Goal: Information Seeking & Learning: Learn about a topic

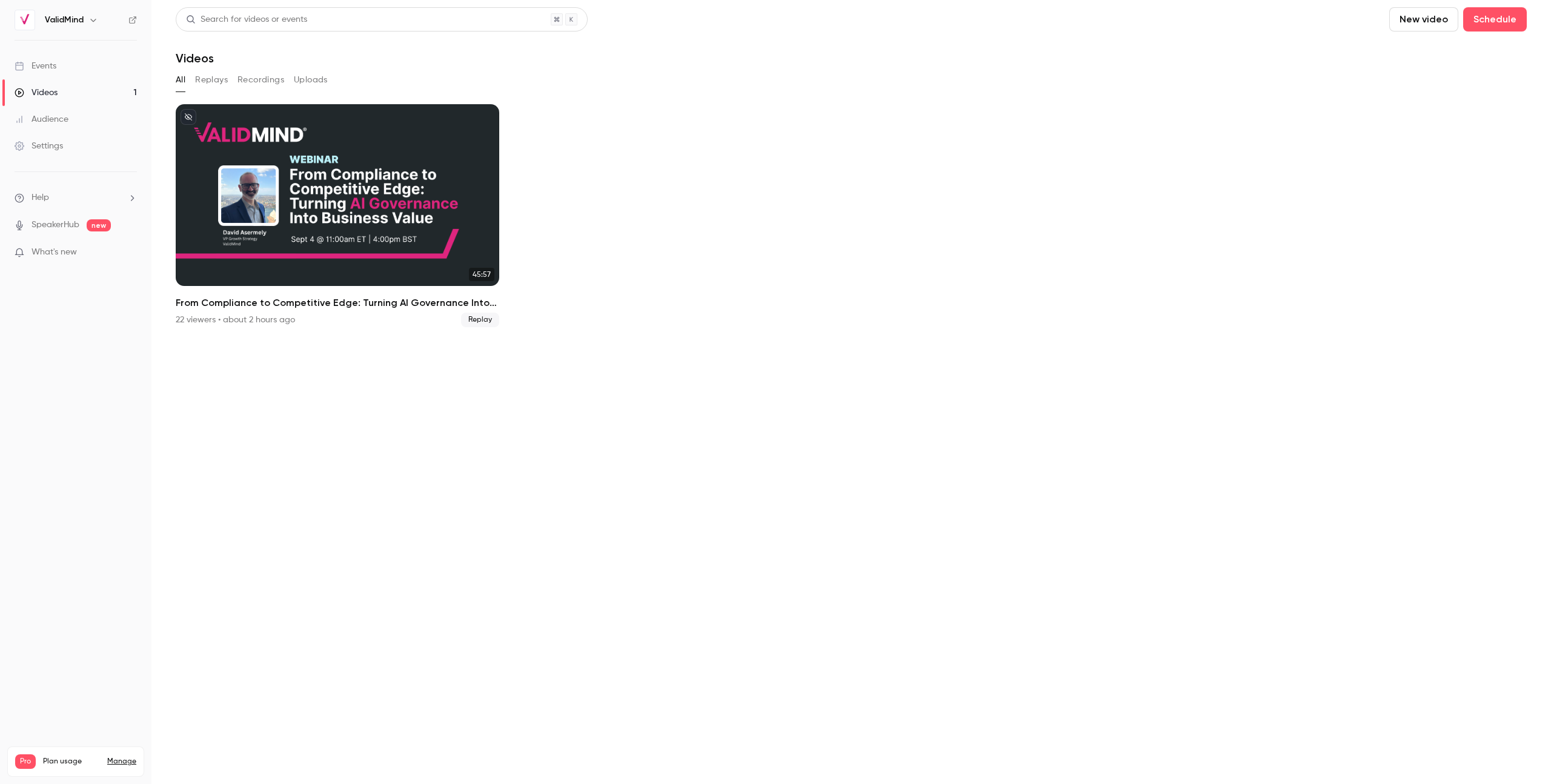
click at [57, 70] on link "Events" at bounding box center [76, 66] width 152 height 26
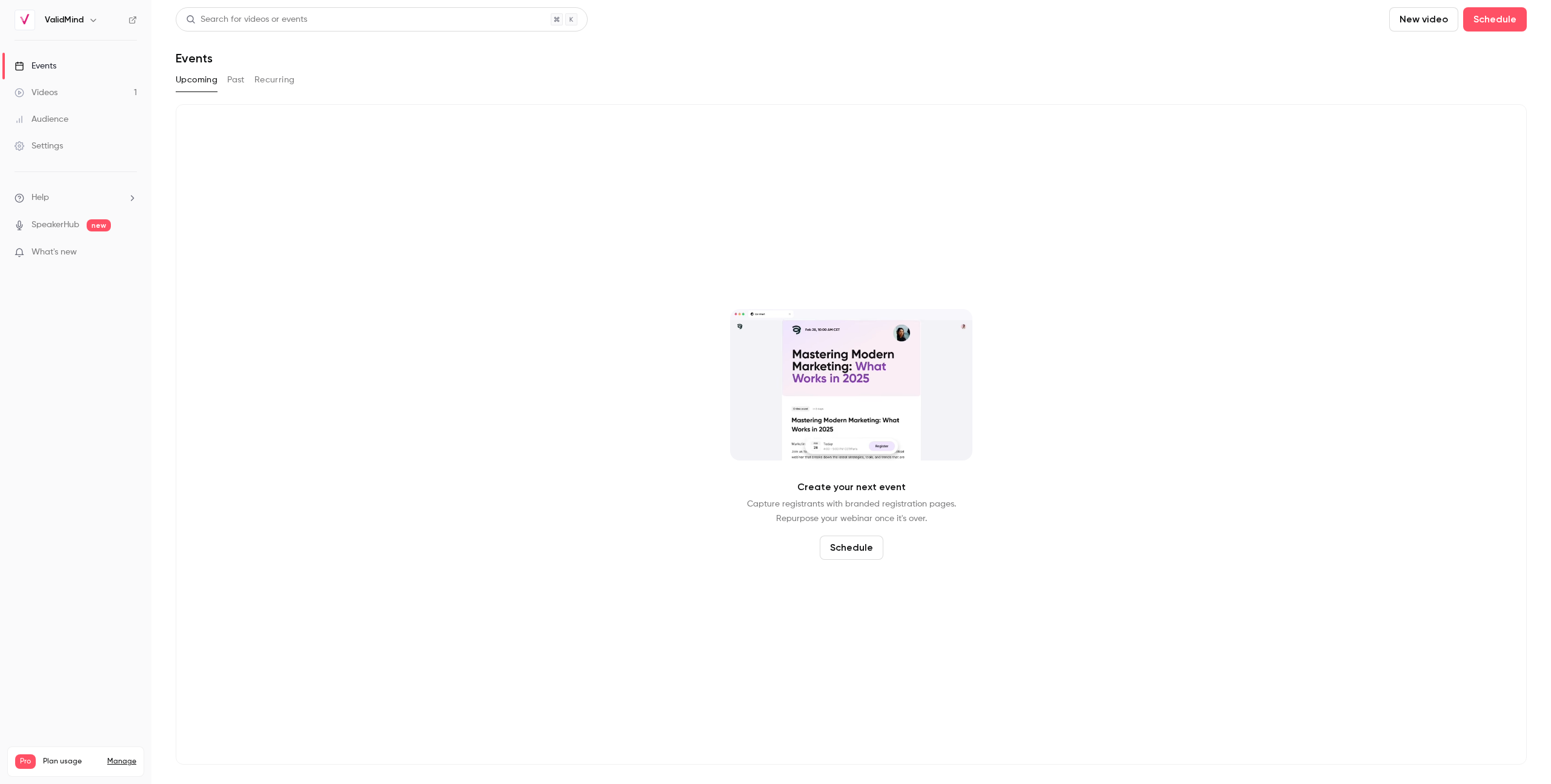
click at [237, 81] on button "Past" at bounding box center [235, 80] width 18 height 20
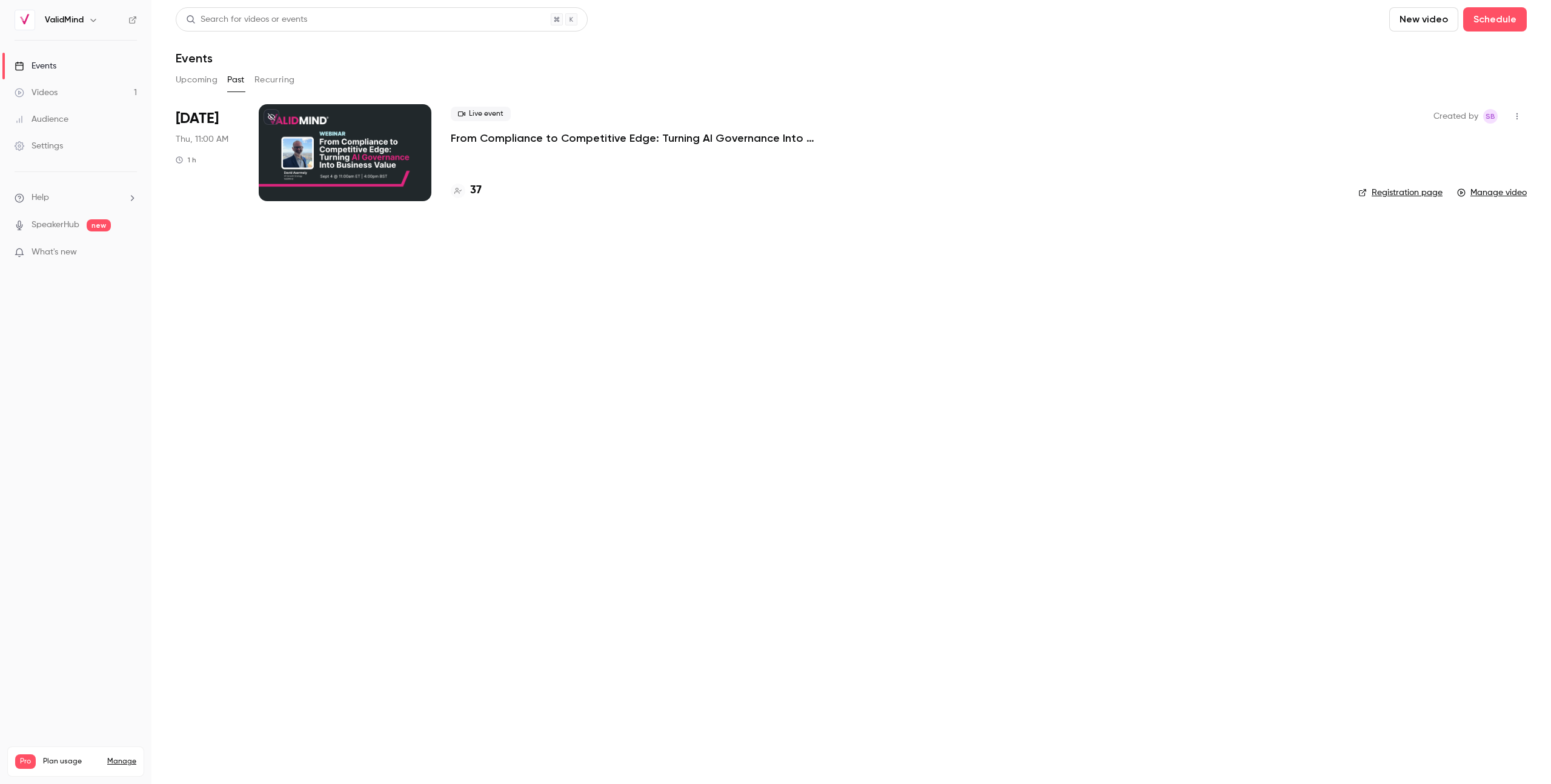
click at [522, 136] on p "From Compliance to Competitive Edge: Turning AI Governance Into Business Value" at bounding box center [633, 139] width 364 height 15
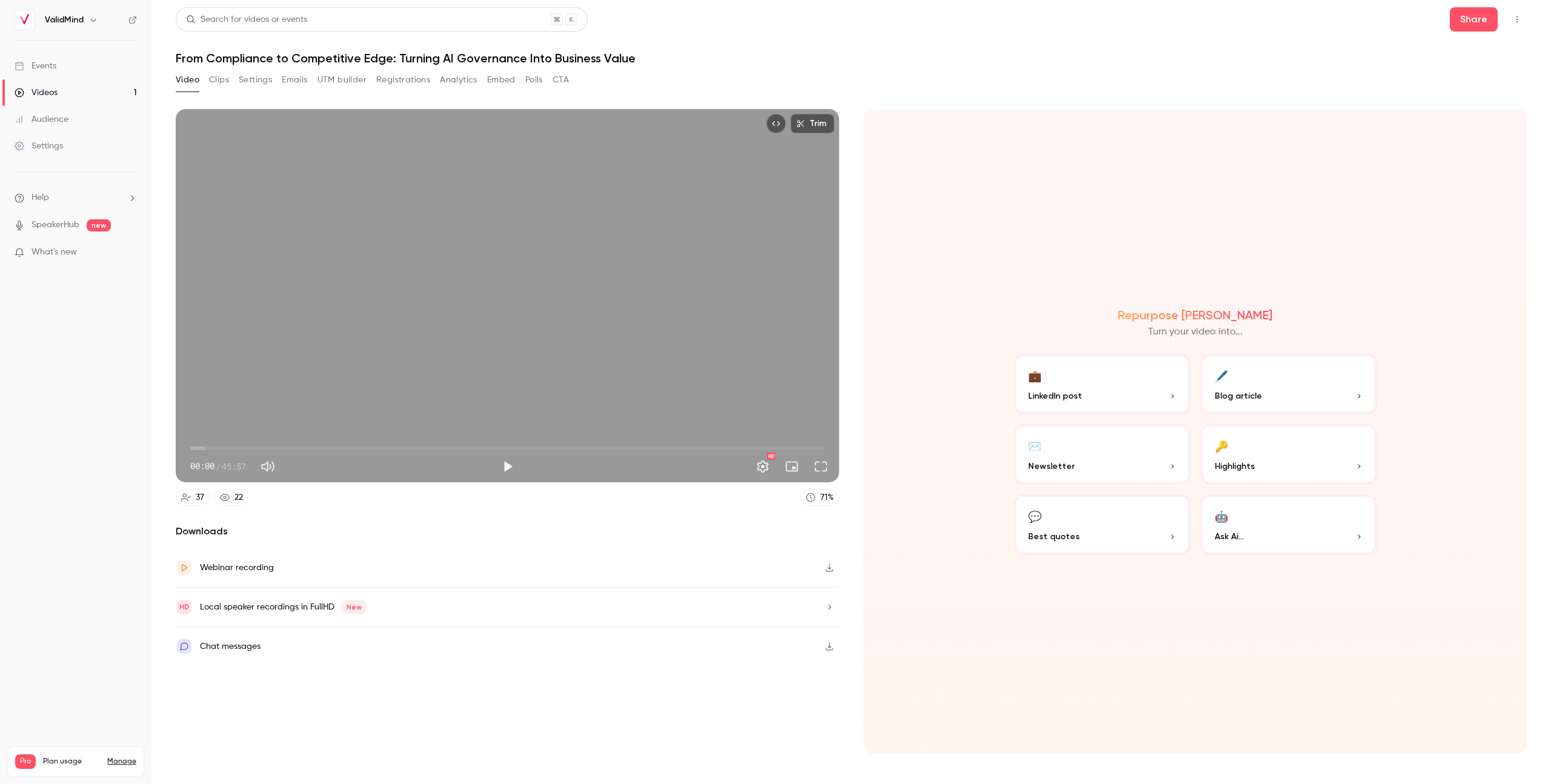
click at [229, 506] on div "Trim 00:00 00:00 / 45:57 HD 37 22 71 % Downloads Webinar recording Local speake…" at bounding box center [507, 431] width 664 height 644
click at [229, 498] on icon at bounding box center [225, 497] width 9 height 7
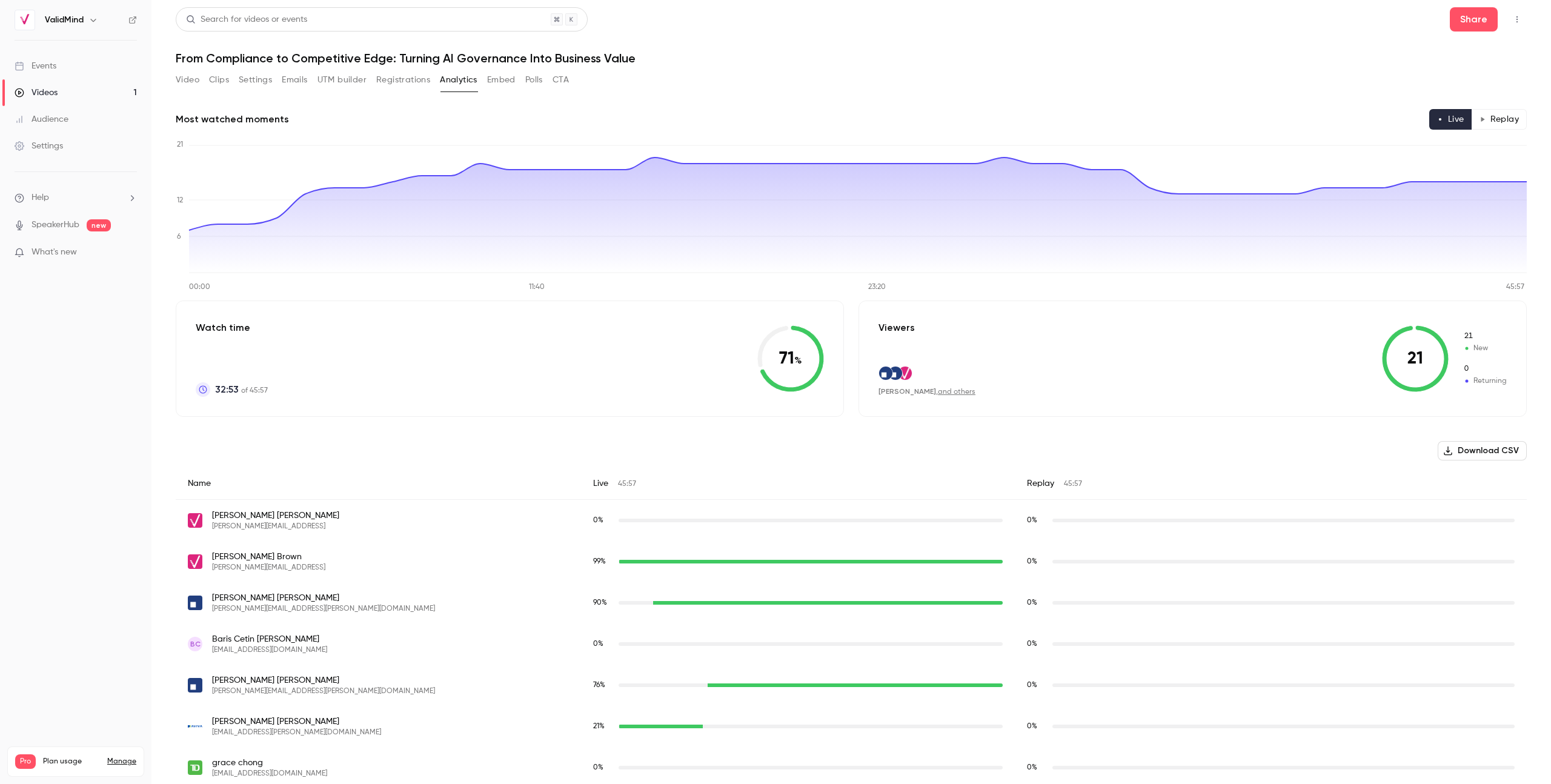
click at [534, 85] on button "Polls" at bounding box center [534, 80] width 18 height 20
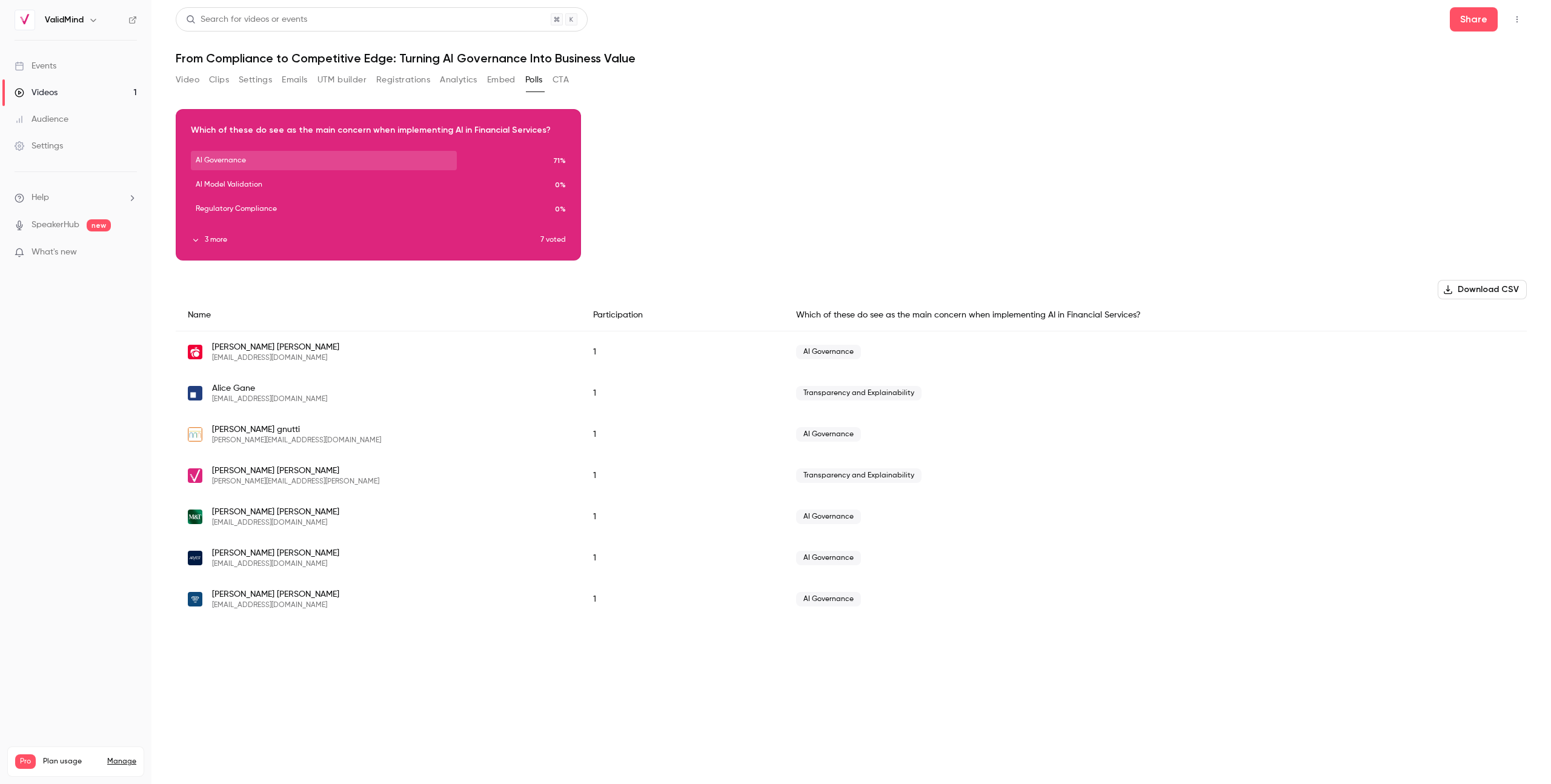
click at [212, 241] on button "3 more" at bounding box center [365, 240] width 350 height 11
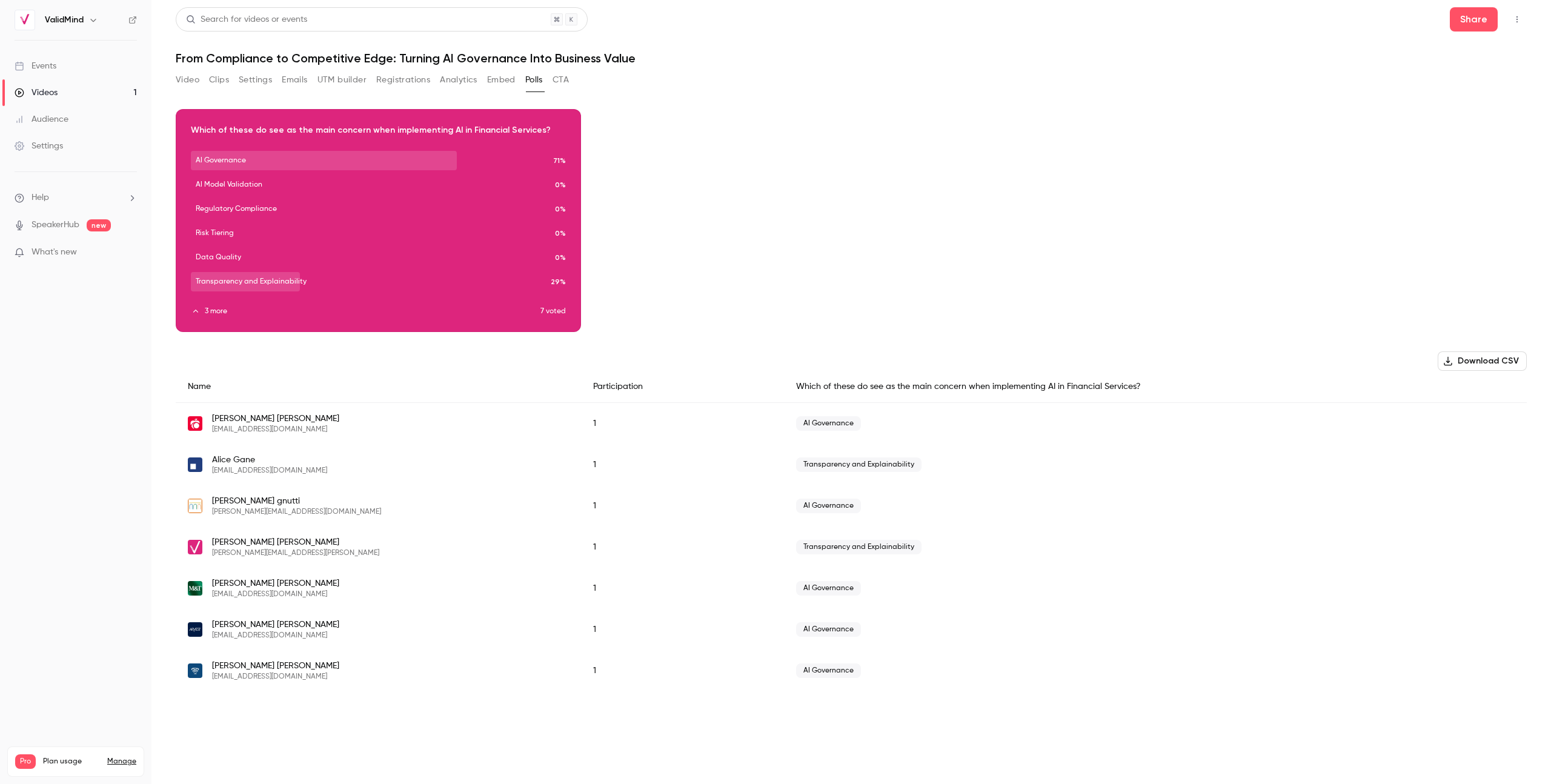
click at [456, 85] on button "Analytics" at bounding box center [458, 80] width 37 height 20
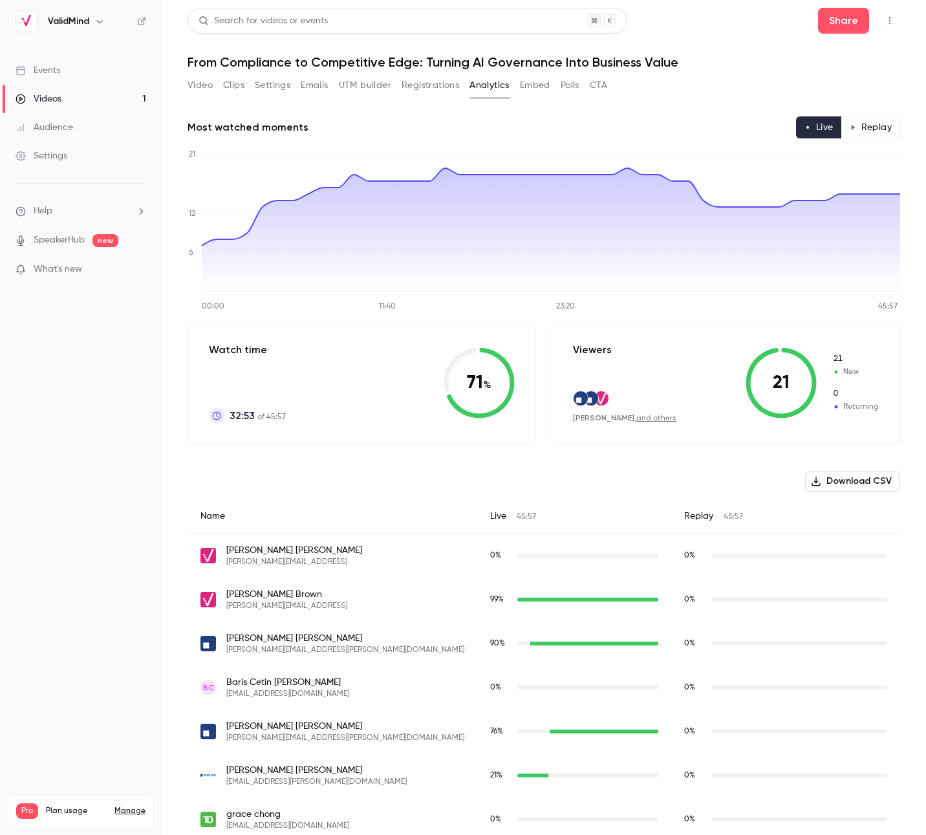
click at [884, 22] on icon "Top Bar Actions" at bounding box center [889, 20] width 10 height 9
click at [782, 7] on div at bounding box center [463, 417] width 926 height 835
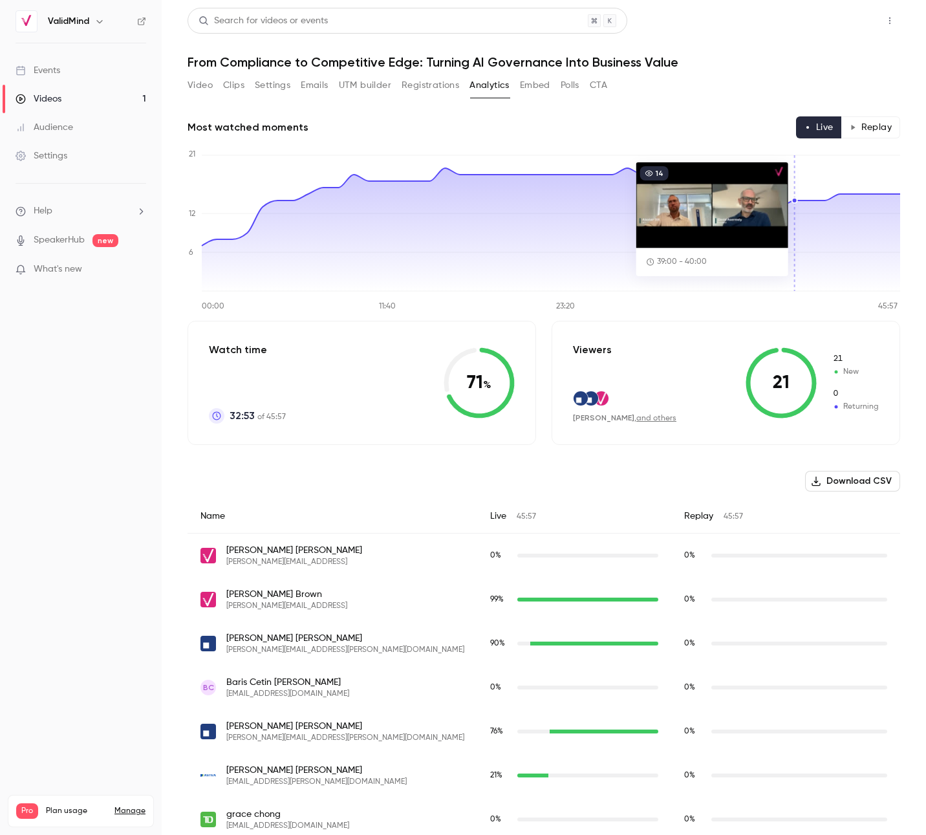
click at [830, 21] on button "Share" at bounding box center [843, 21] width 51 height 26
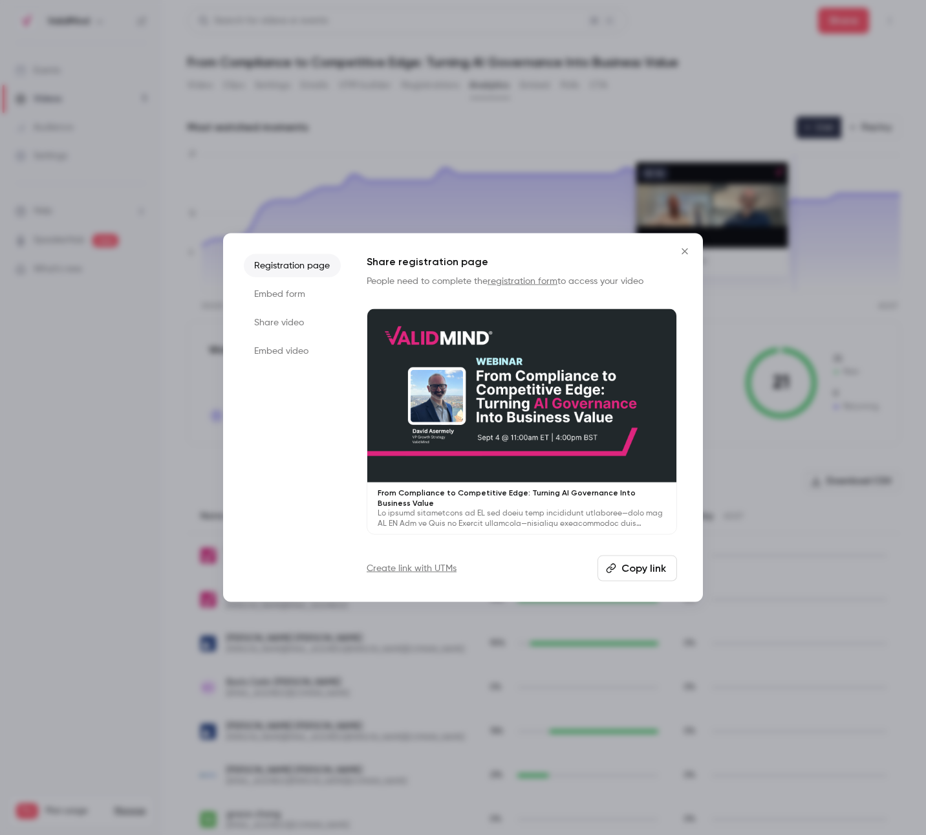
click at [696, 255] on button "Close" at bounding box center [685, 251] width 26 height 26
